Goal: Transaction & Acquisition: Purchase product/service

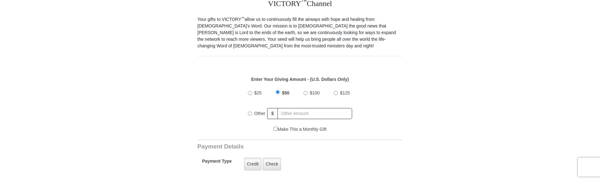
scroll to position [189, 0]
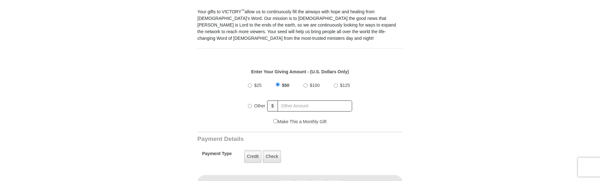
click at [306, 83] on input "$100" at bounding box center [305, 85] width 4 height 4
radio input "true"
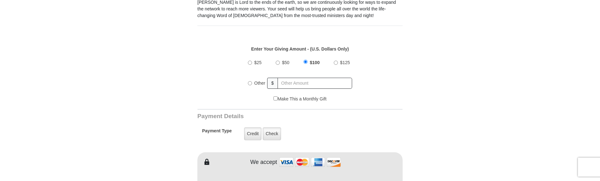
scroll to position [253, 0]
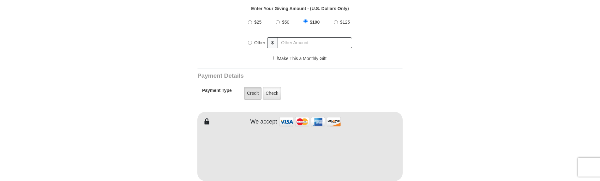
click at [254, 88] on label "Credit" at bounding box center [252, 93] width 17 height 13
click at [0, 0] on input "Credit" at bounding box center [0, 0] width 0 height 0
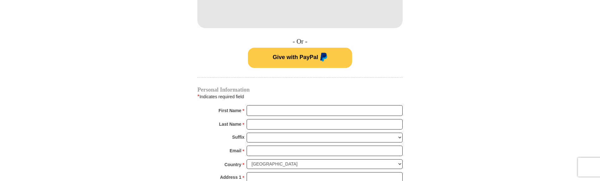
scroll to position [411, 0]
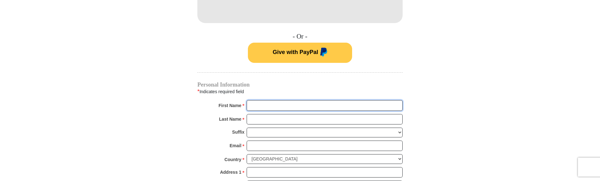
click at [278, 100] on input "First Name *" at bounding box center [325, 105] width 156 height 11
type input "Victoria"
click at [271, 114] on input "Last Name *" at bounding box center [325, 119] width 156 height 11
type input "Hightower"
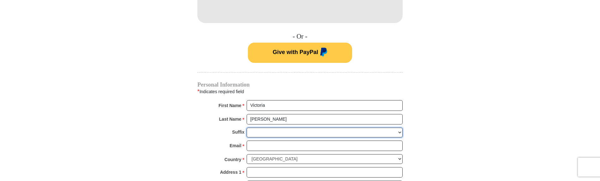
click at [265, 128] on select "Jr Sr I II III IV V VI" at bounding box center [325, 133] width 156 height 10
click at [487, 105] on body "VICTORY Channel Online Giving VICTORY Channel is a worldwide, on-air television…" at bounding box center [300, 144] width 600 height 1110
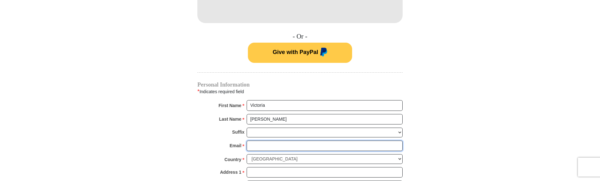
click at [278, 141] on input "Email *" at bounding box center [325, 146] width 156 height 11
type input "victoria@kangaroopouch.com"
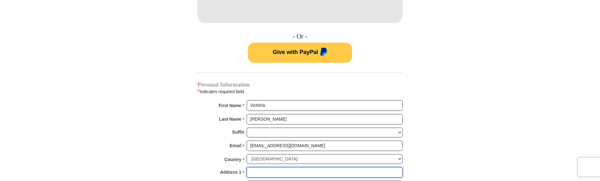
type input "2695 Glynn Avenue"
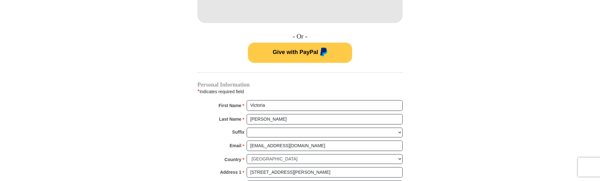
type input "Brunswick"
select select "GA"
type input "31520"
type input "9122301122"
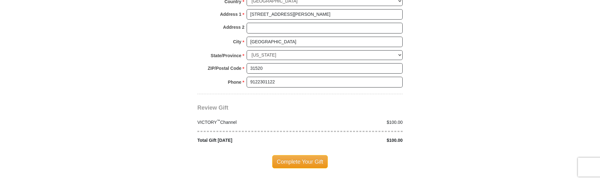
scroll to position [600, 0]
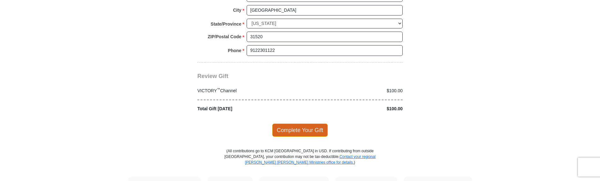
click at [308, 123] on span "Complete Your Gift" at bounding box center [300, 129] width 56 height 13
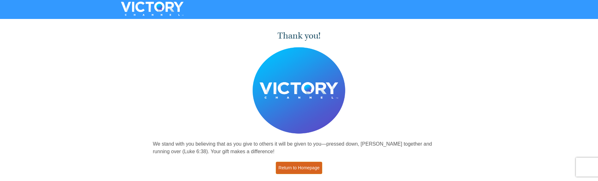
click at [285, 168] on link "Return to Homepage" at bounding box center [299, 168] width 47 height 12
